Goal: Transaction & Acquisition: Purchase product/service

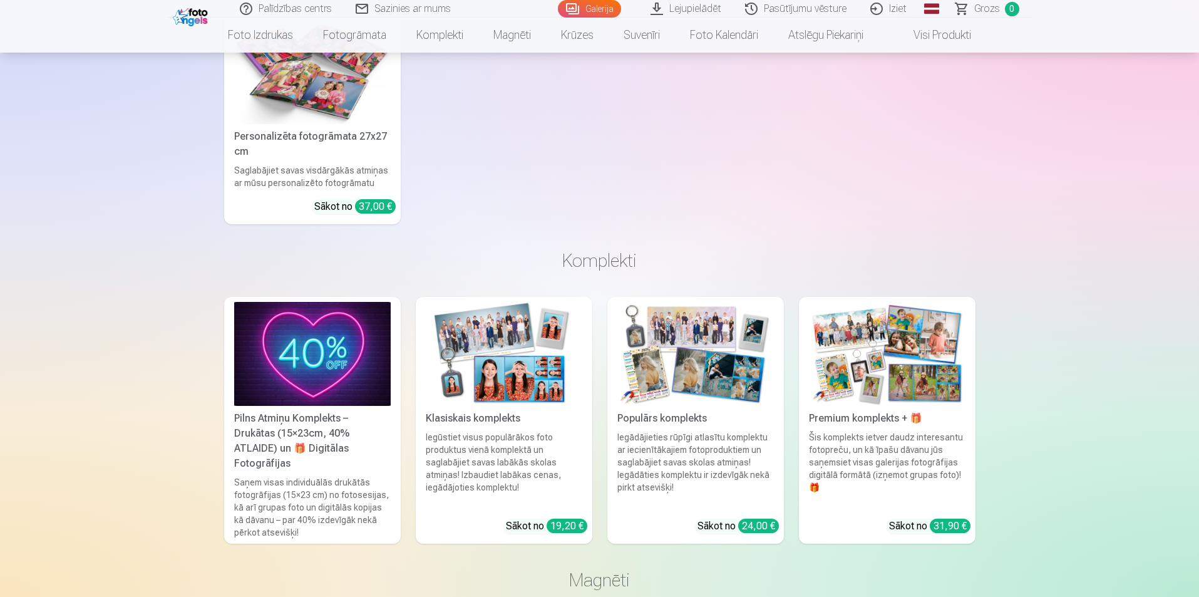
scroll to position [6888, 0]
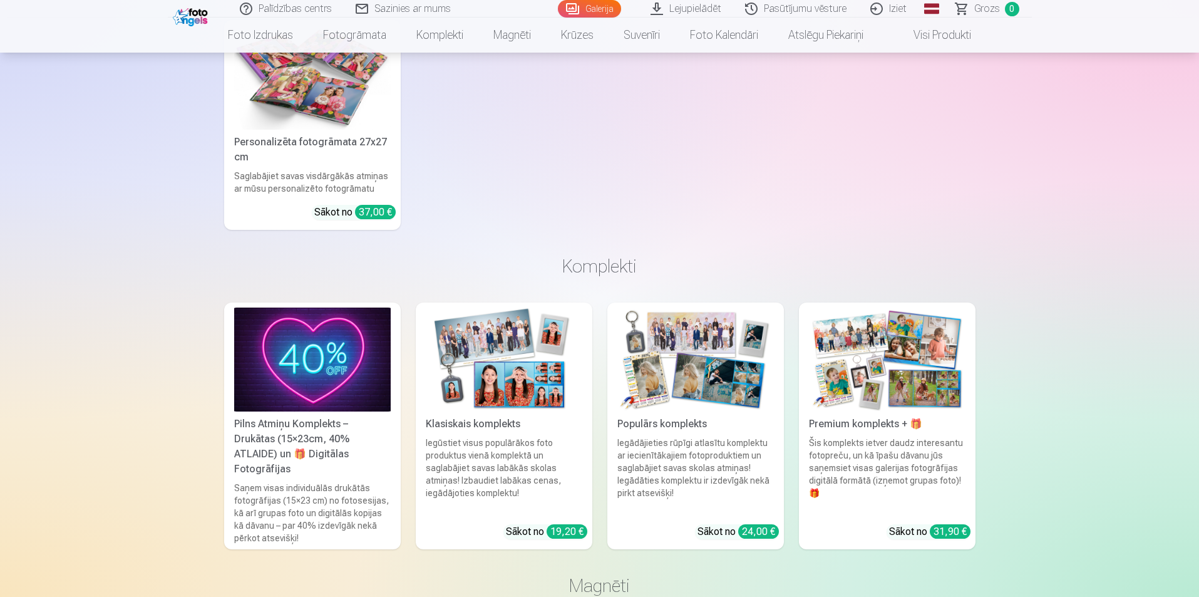
click at [507, 369] on img at bounding box center [504, 359] width 157 height 105
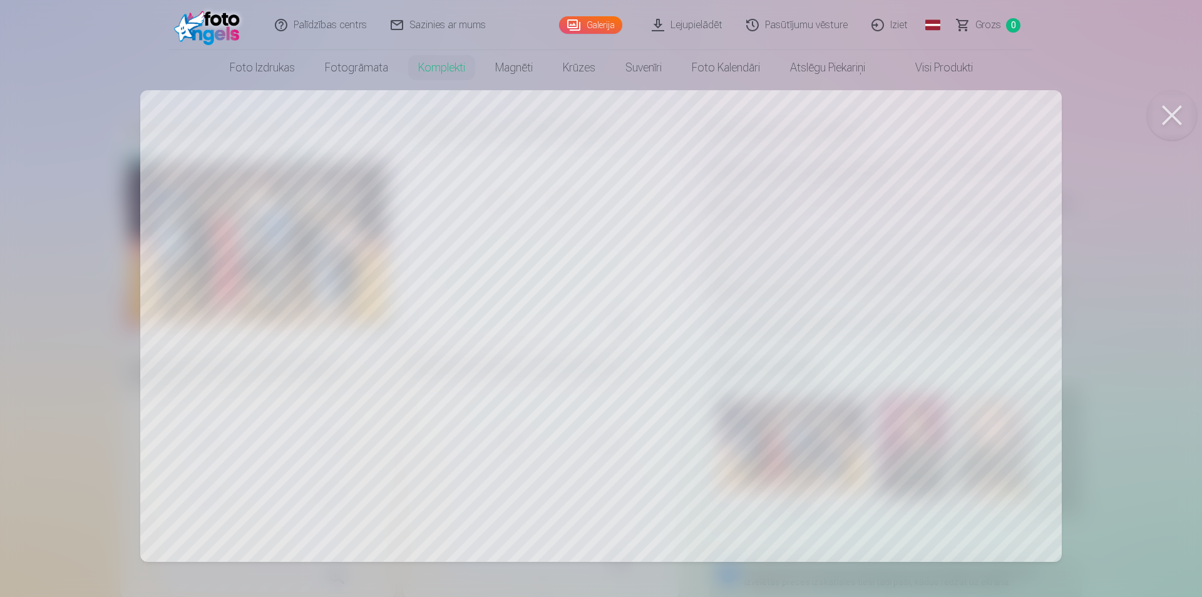
click at [1167, 115] on button at bounding box center [1172, 115] width 50 height 50
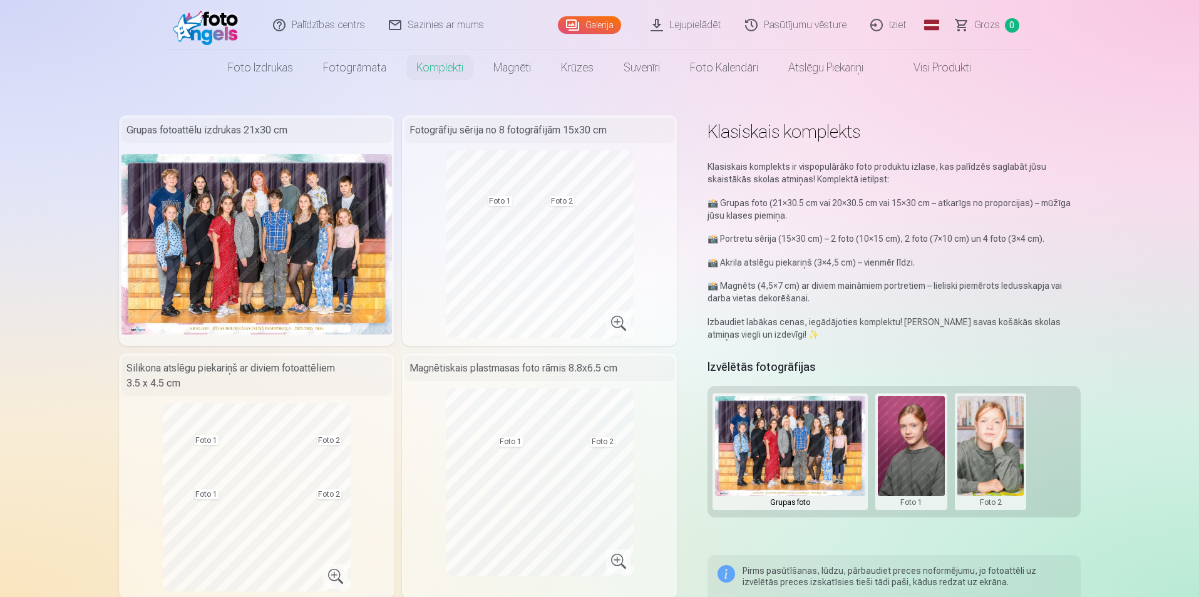
click at [257, 233] on img at bounding box center [256, 244] width 271 height 180
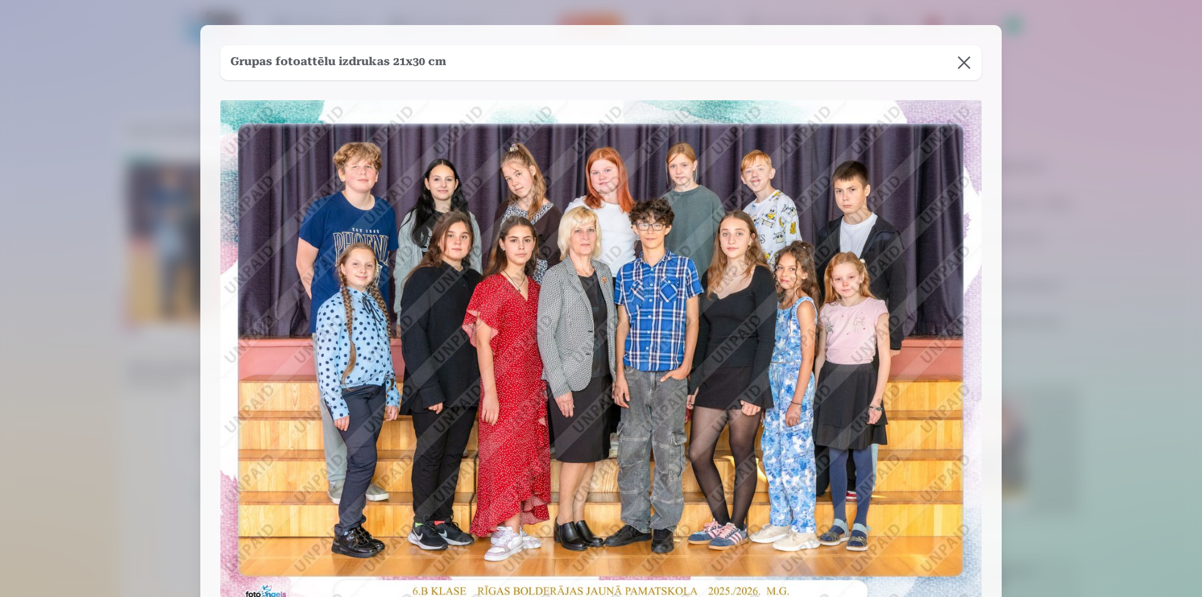
click at [966, 63] on button at bounding box center [964, 62] width 35 height 35
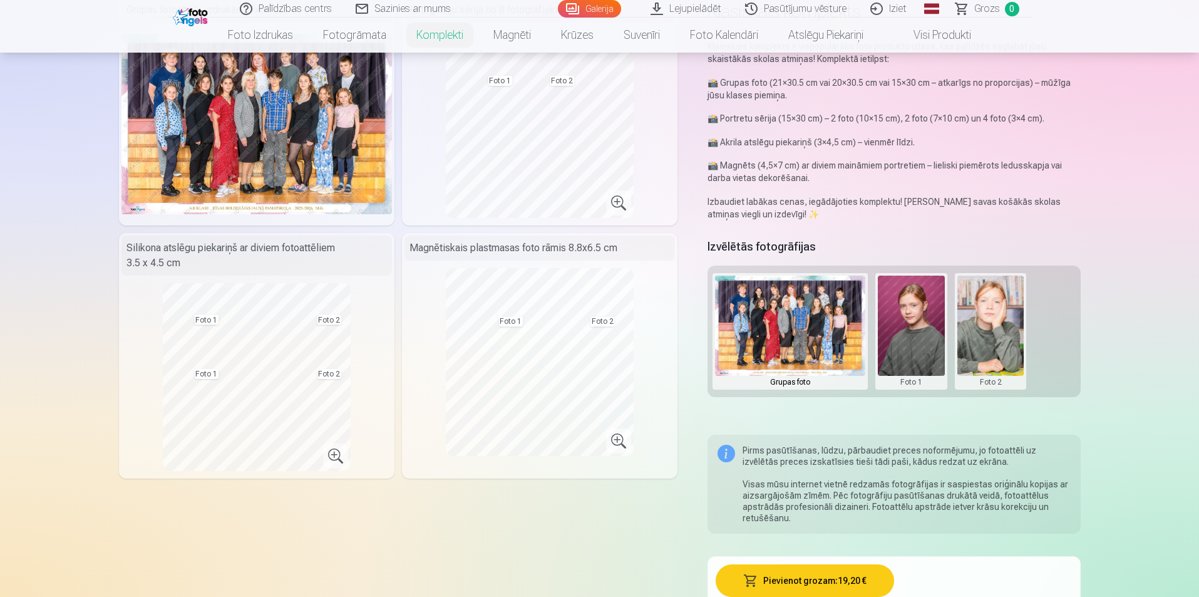
scroll to position [125, 0]
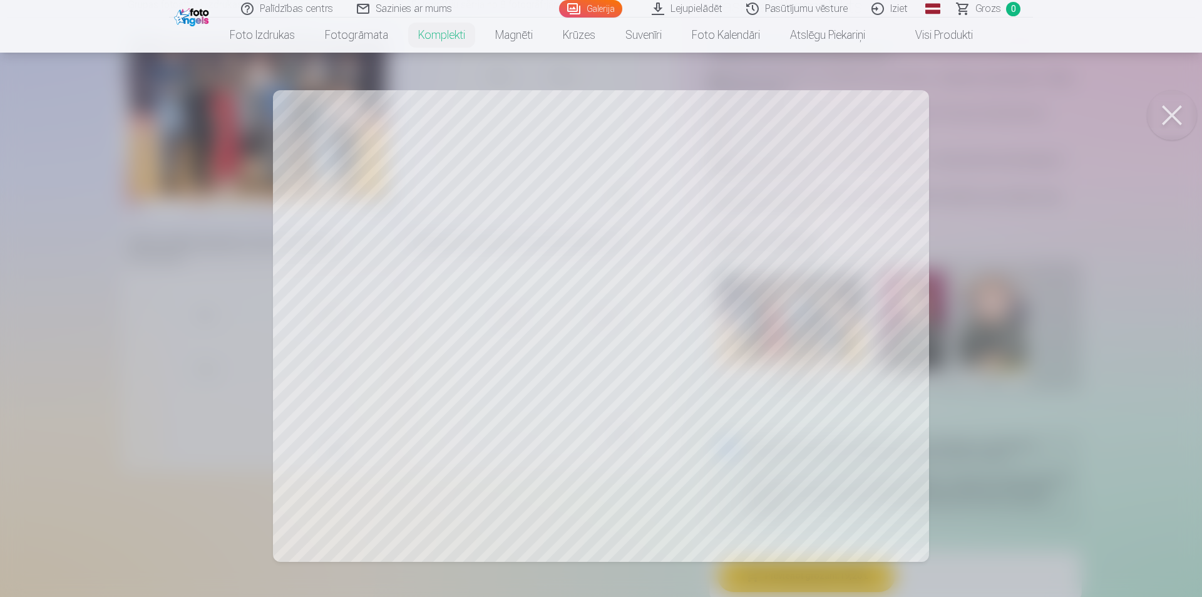
click at [1169, 110] on button at bounding box center [1172, 115] width 50 height 50
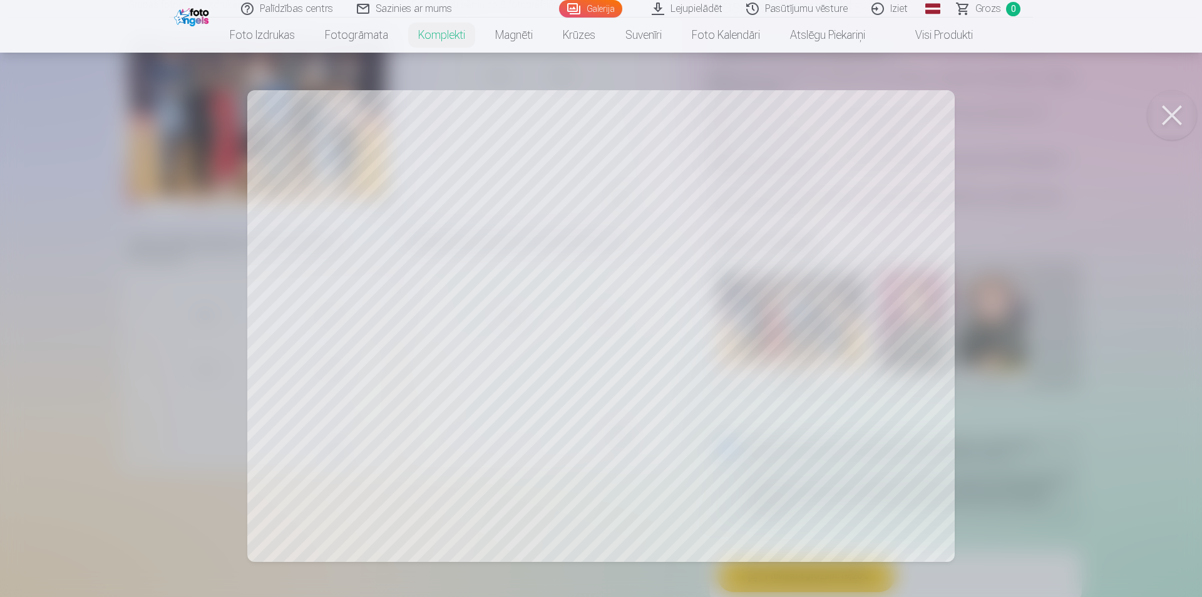
click at [1169, 111] on button at bounding box center [1172, 115] width 50 height 50
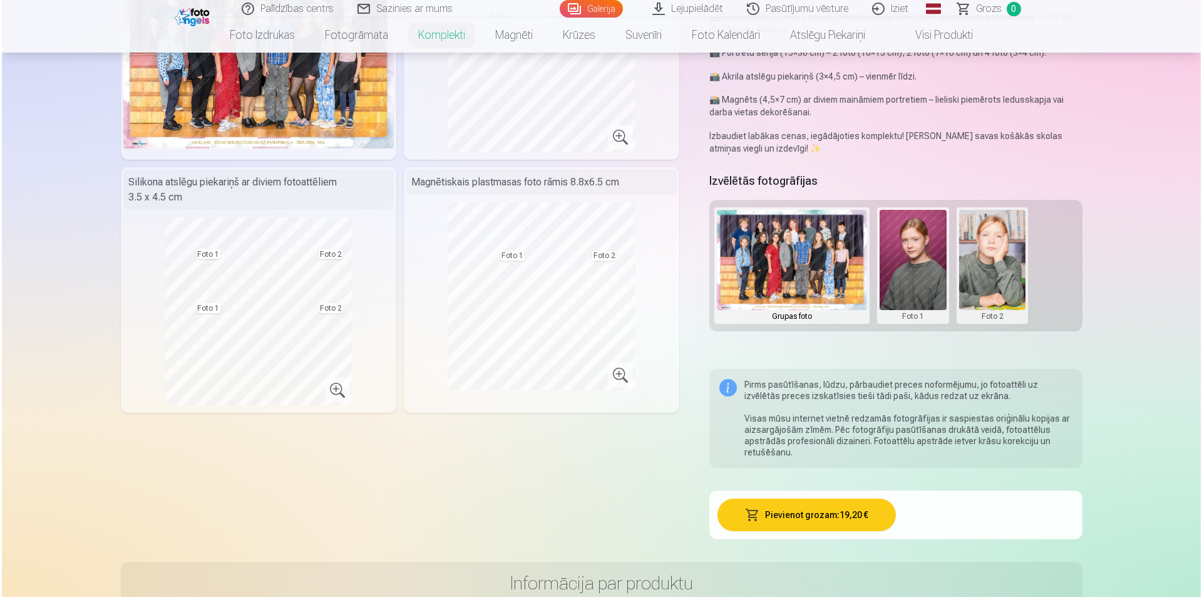
scroll to position [188, 0]
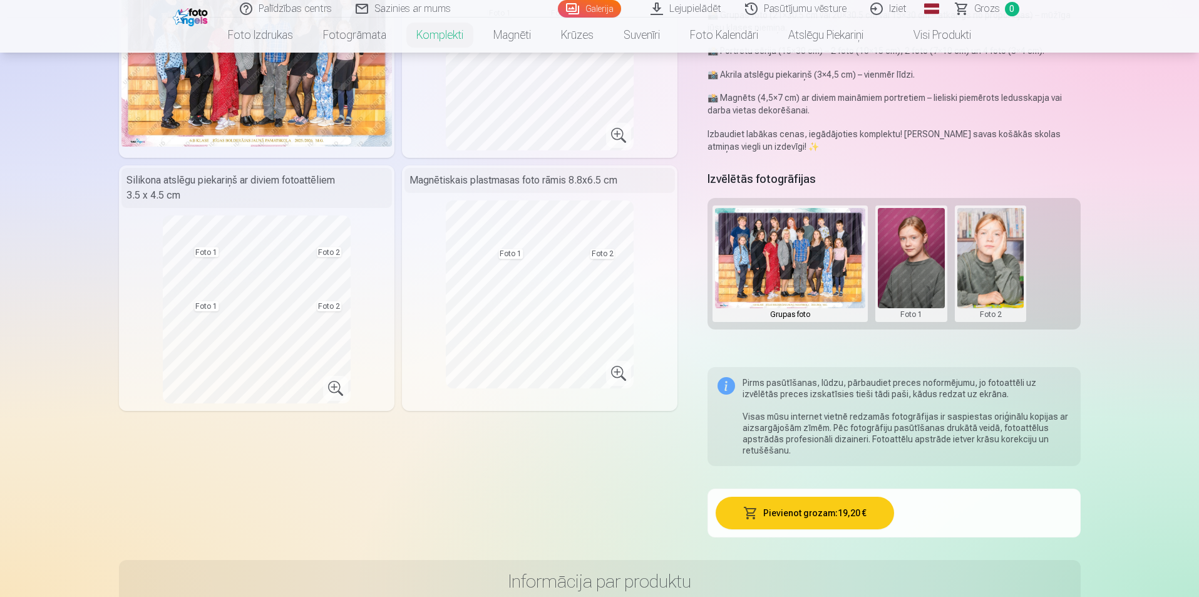
click at [802, 514] on button "Pievienot grozam : 19,20 €" at bounding box center [805, 513] width 178 height 33
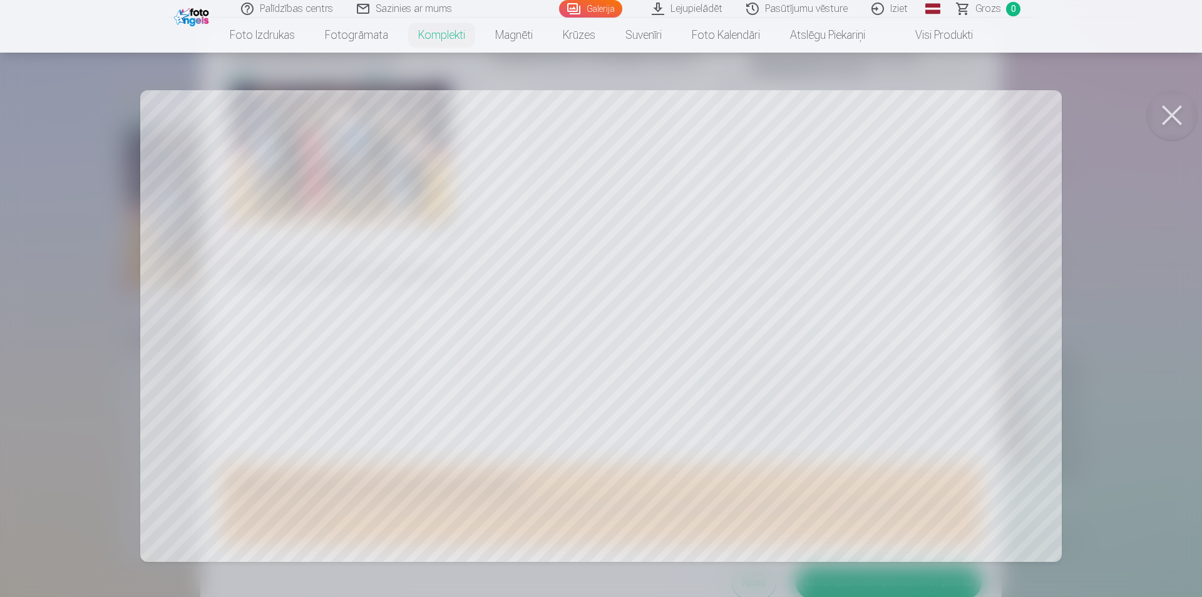
scroll to position [35, 0]
click at [1170, 112] on button at bounding box center [1172, 115] width 50 height 50
click at [1176, 123] on button at bounding box center [1172, 115] width 50 height 50
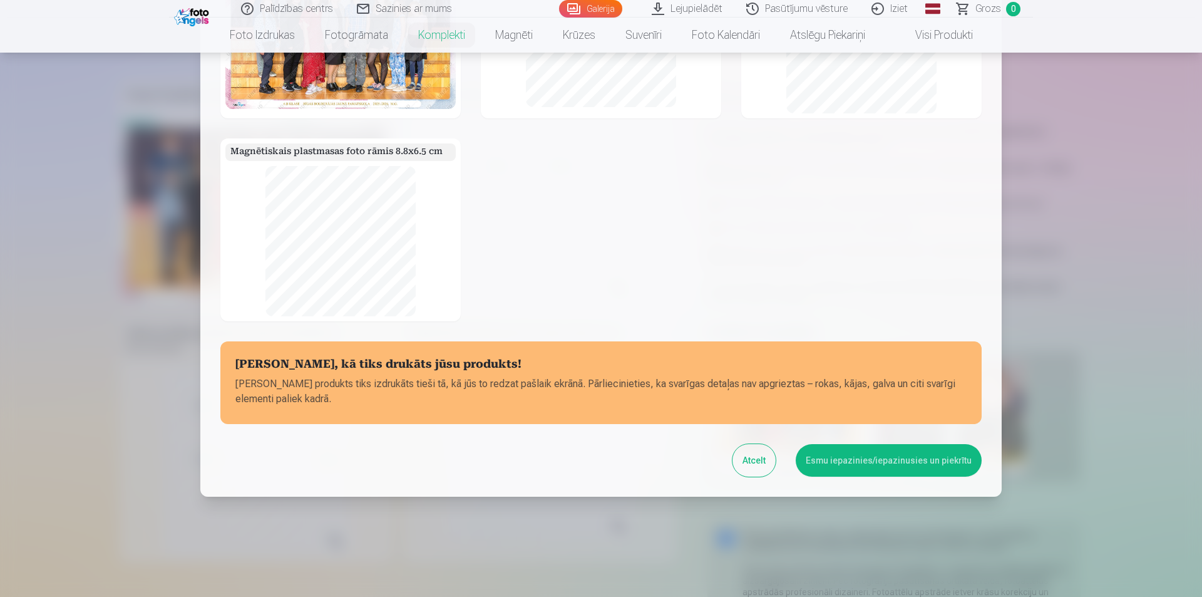
scroll to position [0, 0]
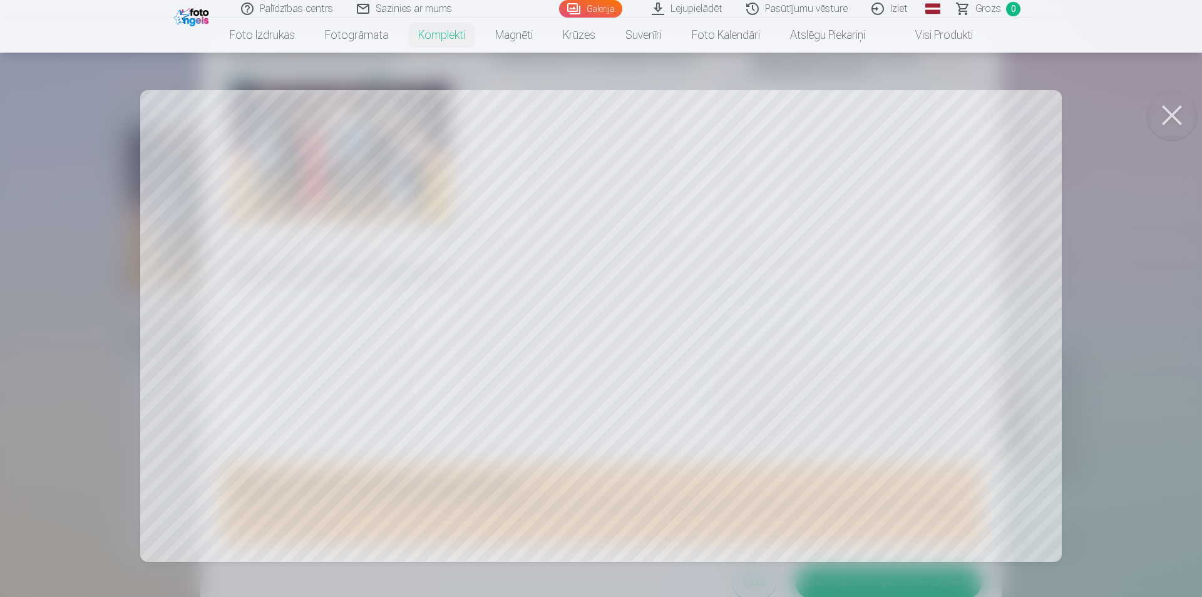
click at [609, 173] on div at bounding box center [601, 298] width 1202 height 597
drag, startPoint x: 738, startPoint y: 165, endPoint x: 619, endPoint y: 165, distance: 118.4
click at [619, 165] on div at bounding box center [601, 298] width 1202 height 597
click at [1163, 114] on button at bounding box center [1172, 115] width 50 height 50
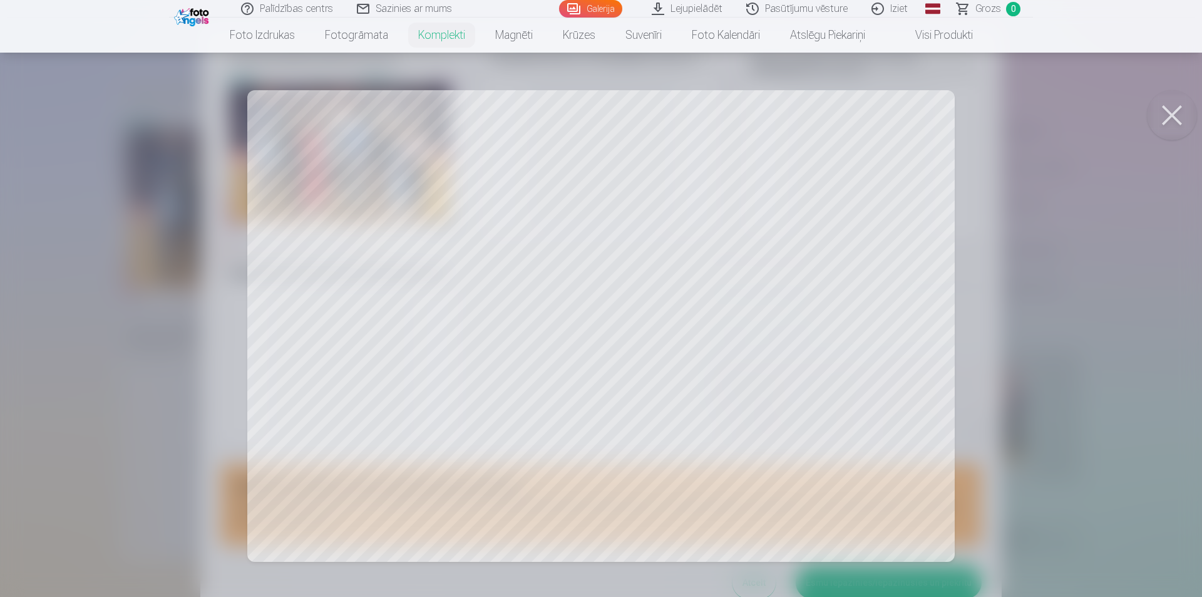
click at [765, 339] on div at bounding box center [601, 298] width 1202 height 597
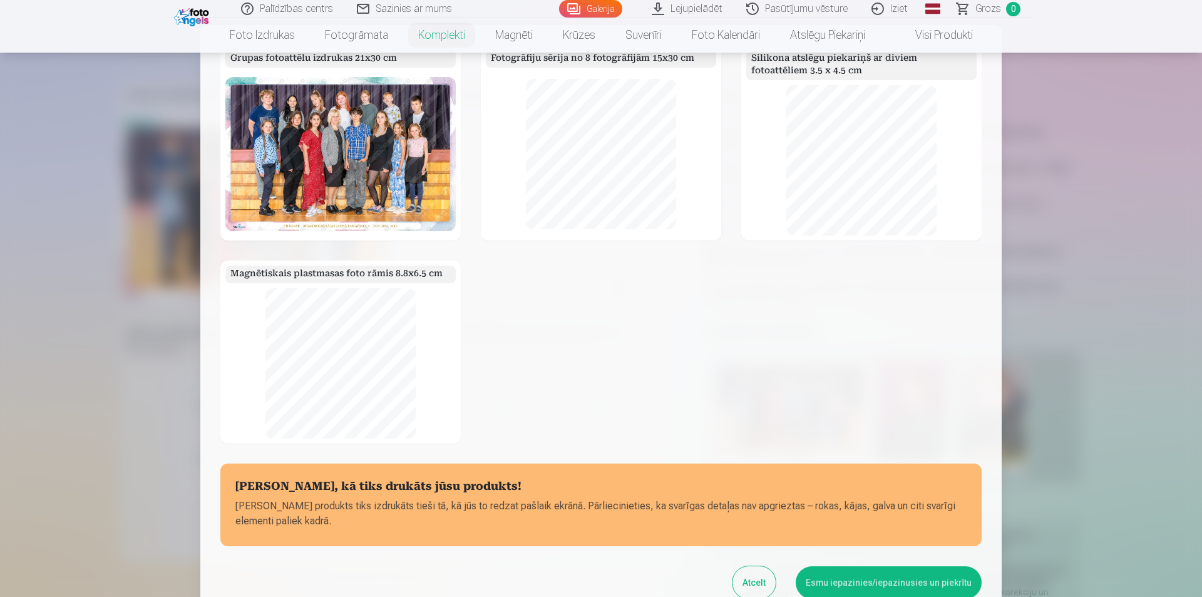
scroll to position [122, 0]
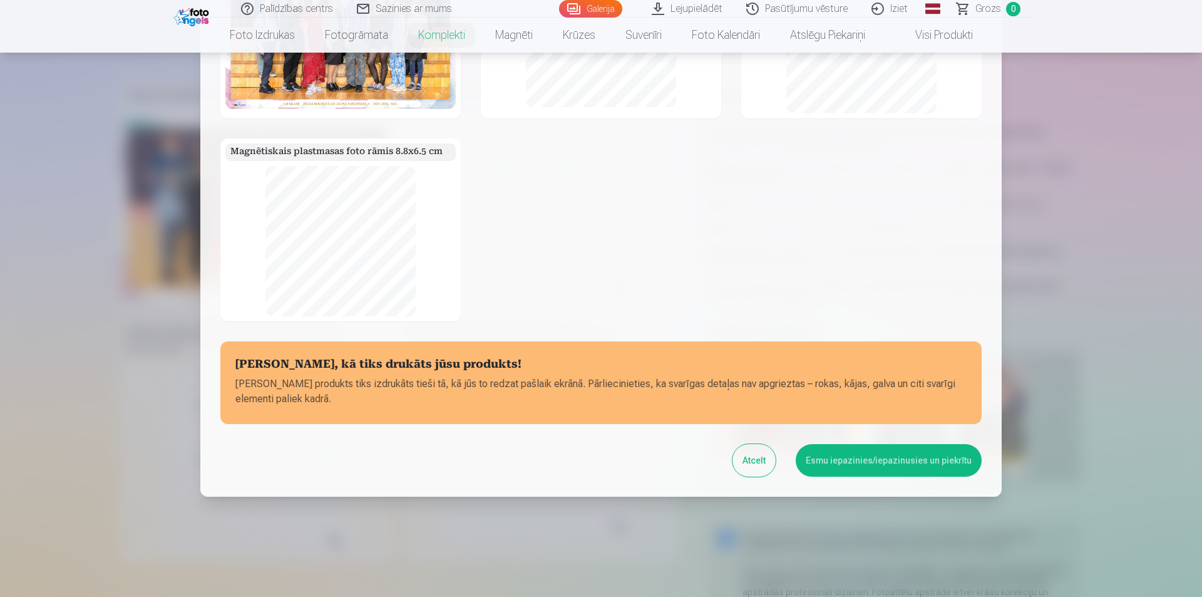
click at [839, 460] on button "Esmu iepazinies/iepazinusies un piekrītu" at bounding box center [889, 460] width 186 height 33
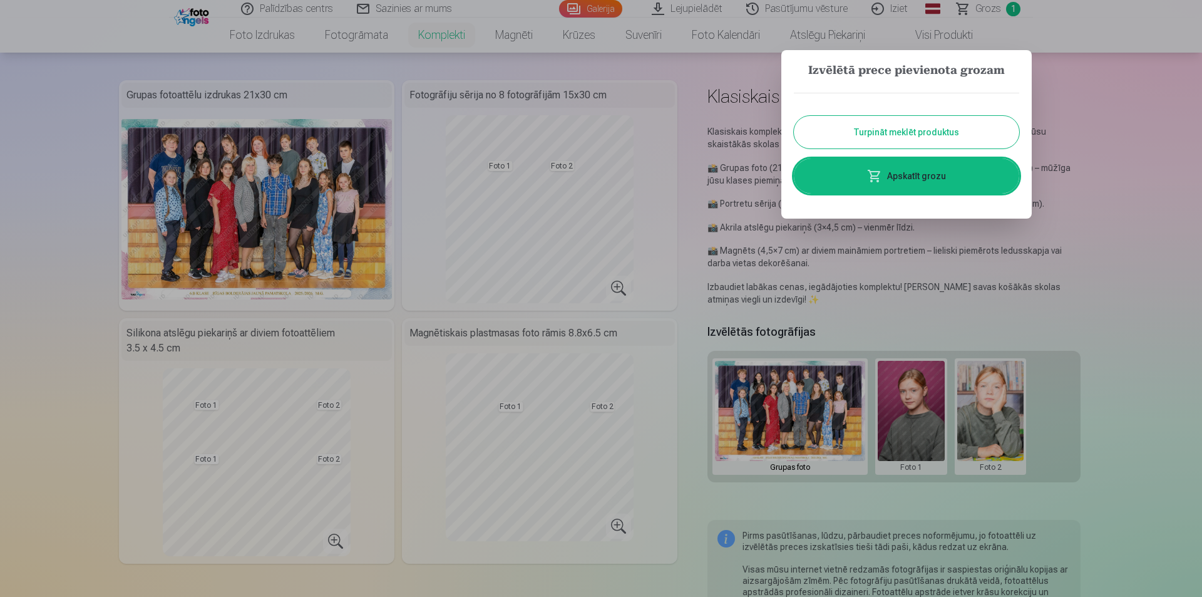
click at [899, 175] on link "Apskatīt grozu" at bounding box center [906, 175] width 225 height 35
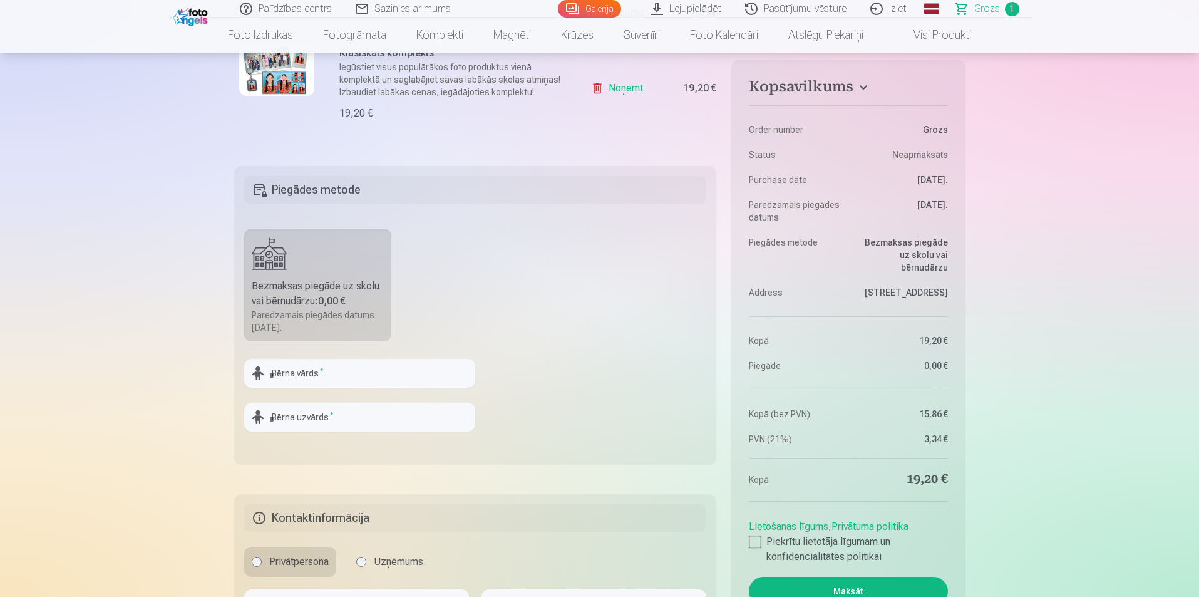
scroll to position [313, 0]
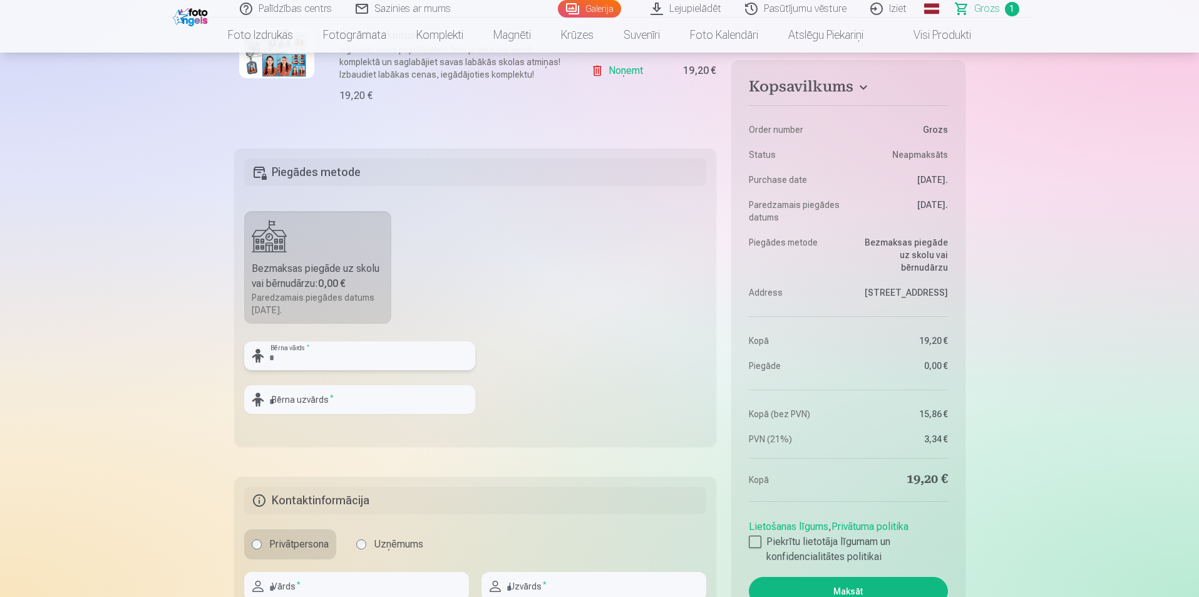
click at [295, 356] on input "text" at bounding box center [359, 355] width 231 height 29
type input "******"
click at [306, 402] on input "text" at bounding box center [359, 399] width 231 height 29
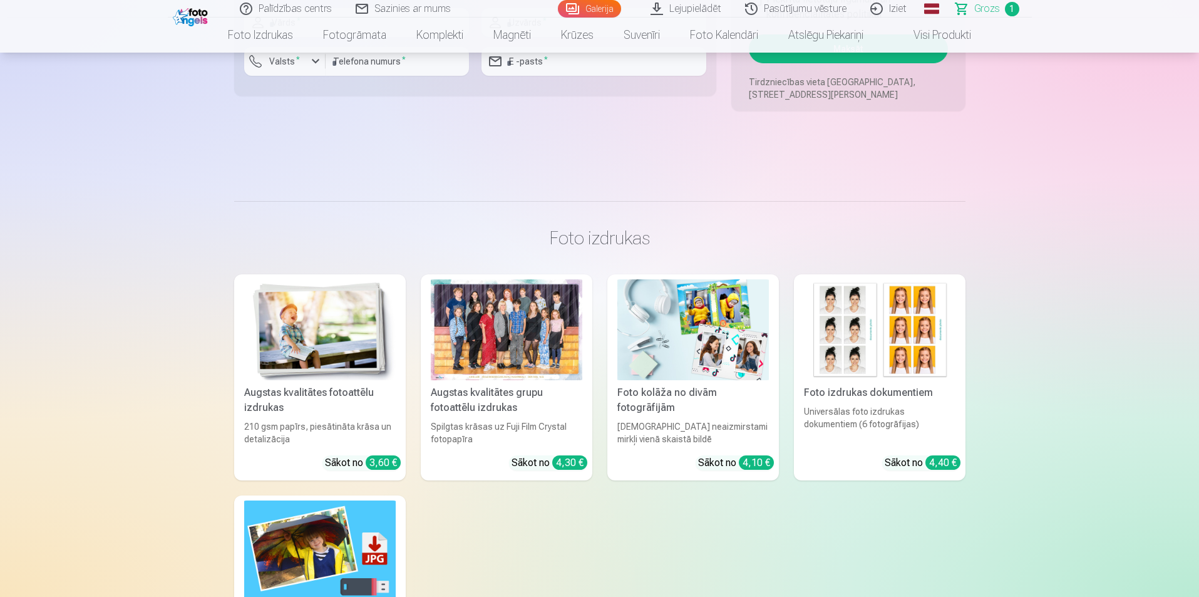
scroll to position [376, 0]
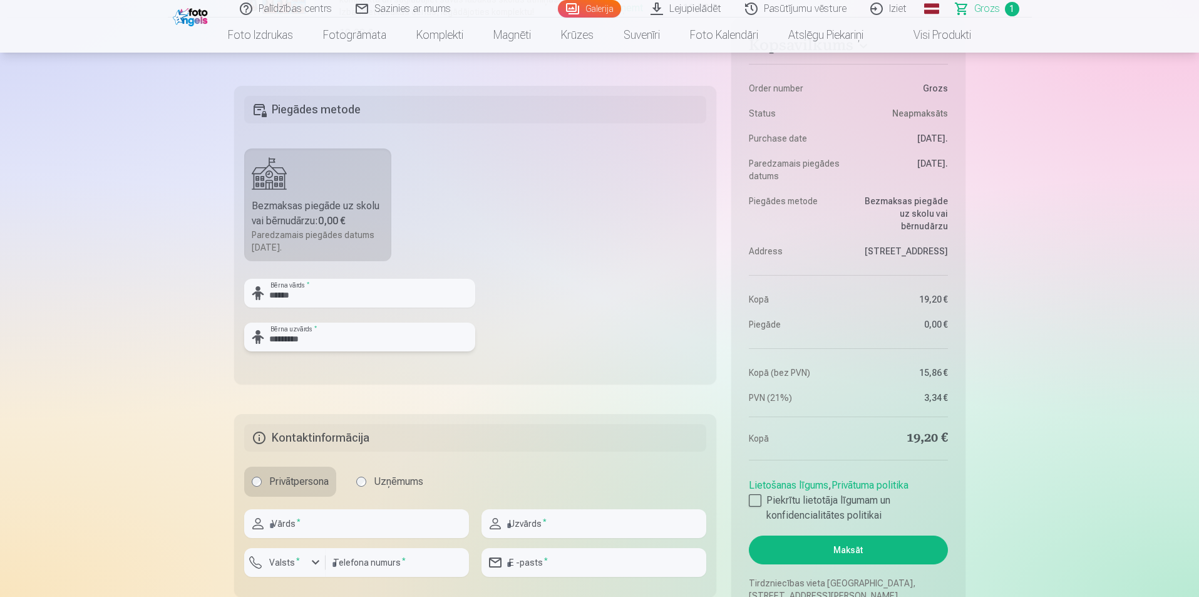
type input "*********"
click at [301, 523] on input "text" at bounding box center [356, 523] width 225 height 29
type input "*****"
click at [534, 515] on input "text" at bounding box center [594, 523] width 225 height 29
type input "******"
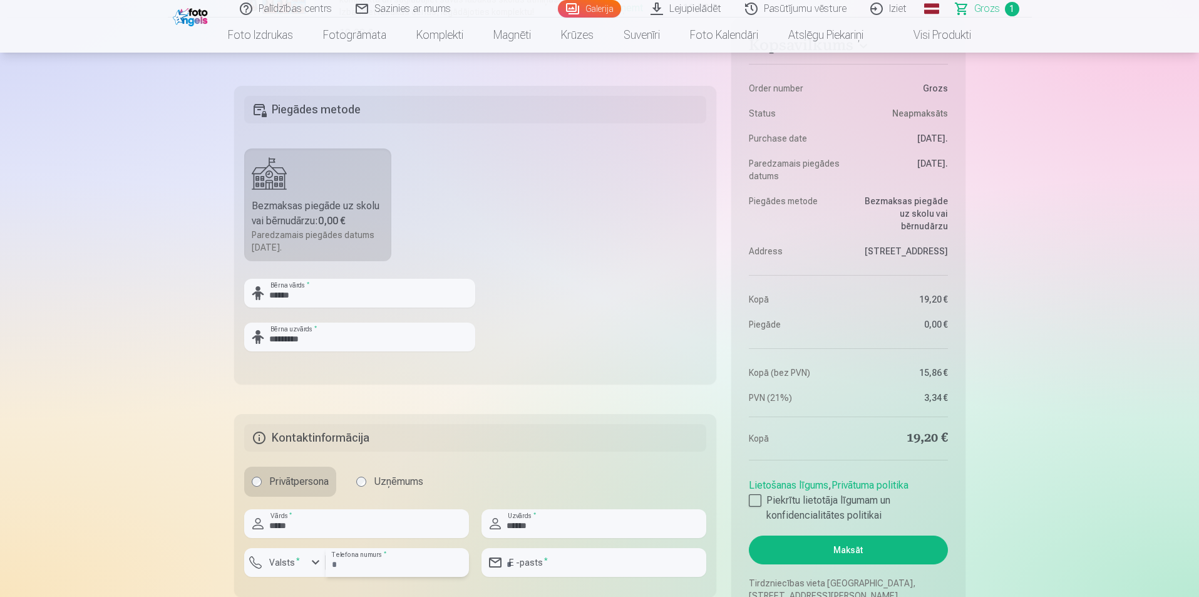
click at [397, 565] on input "number" at bounding box center [397, 562] width 143 height 29
type input "********"
click at [545, 560] on input "email" at bounding box center [594, 562] width 225 height 29
type input "**********"
click at [758, 499] on div at bounding box center [755, 500] width 13 height 13
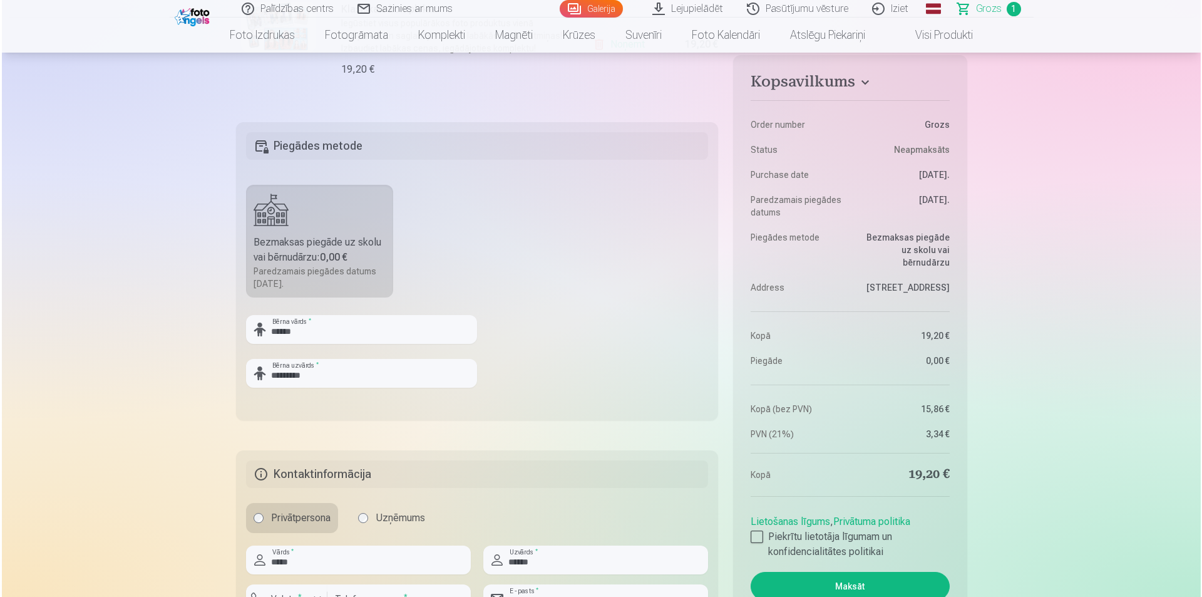
scroll to position [564, 0]
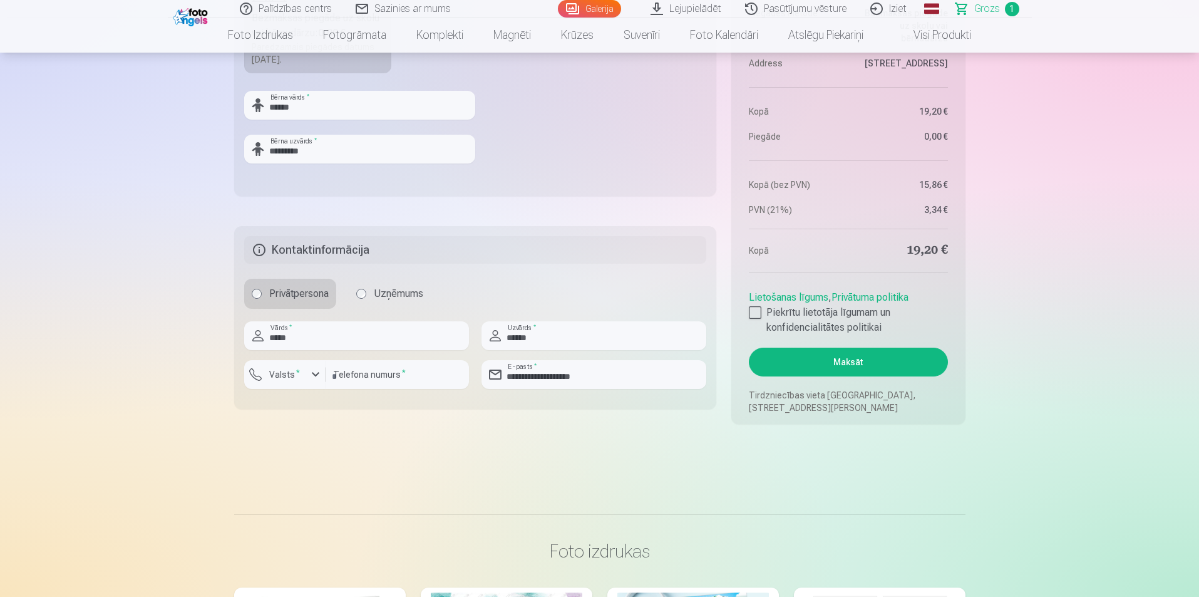
click at [854, 360] on button "Maksāt" at bounding box center [848, 362] width 199 height 29
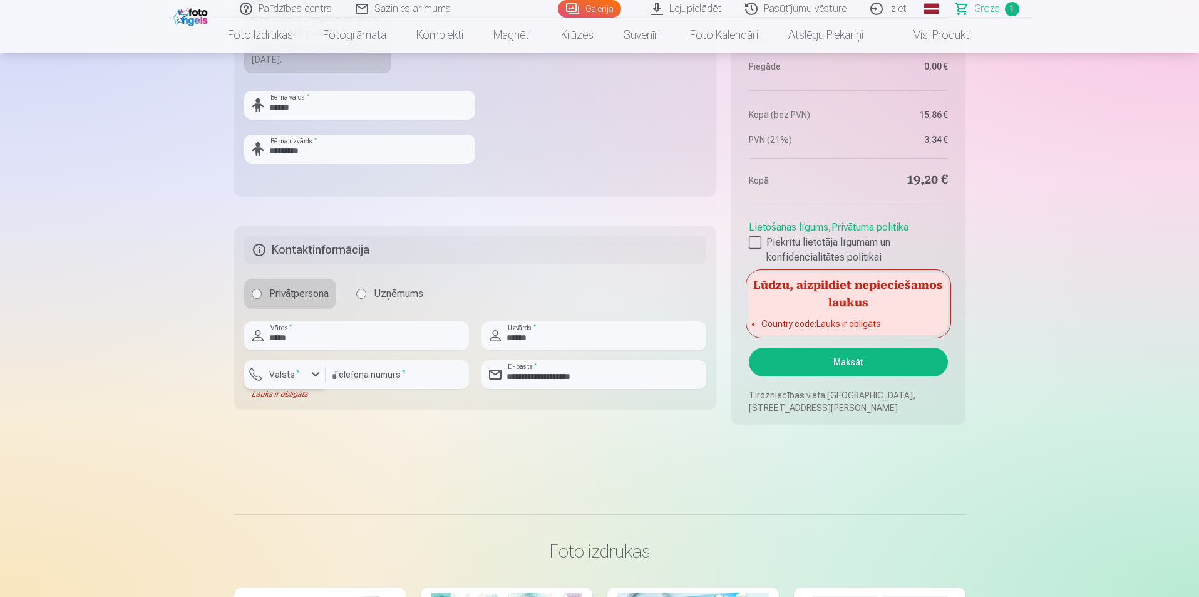
click at [316, 373] on div "button" at bounding box center [315, 374] width 15 height 15
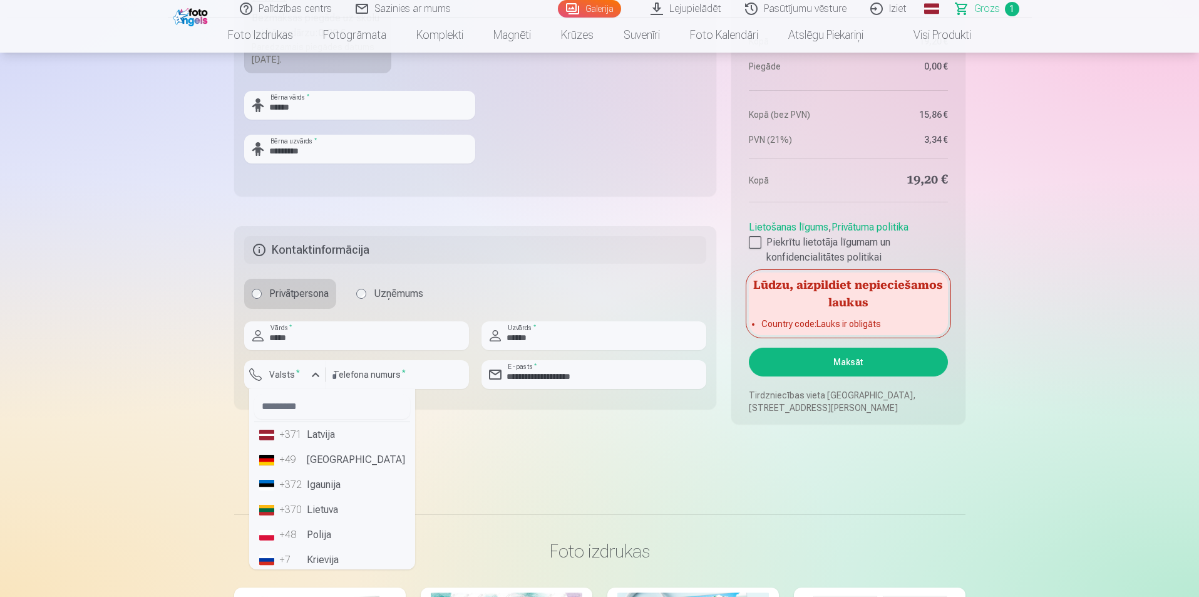
click at [325, 433] on li "+371 Latvija" at bounding box center [332, 434] width 156 height 25
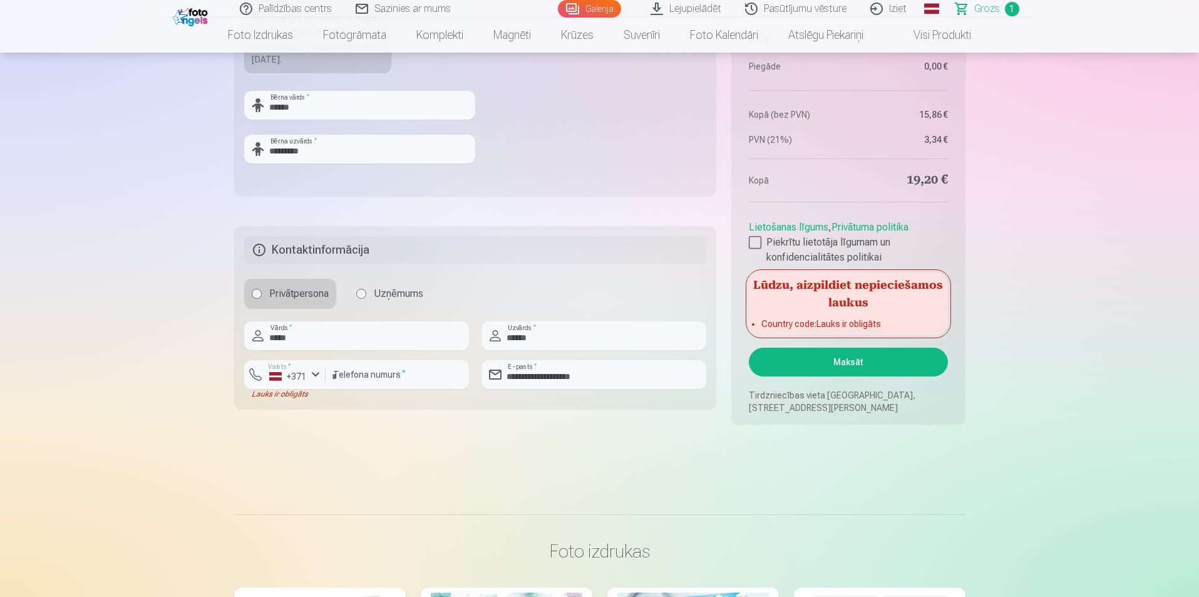
click at [850, 364] on button "Maksāt" at bounding box center [848, 362] width 199 height 29
